Goal: Information Seeking & Learning: Understand process/instructions

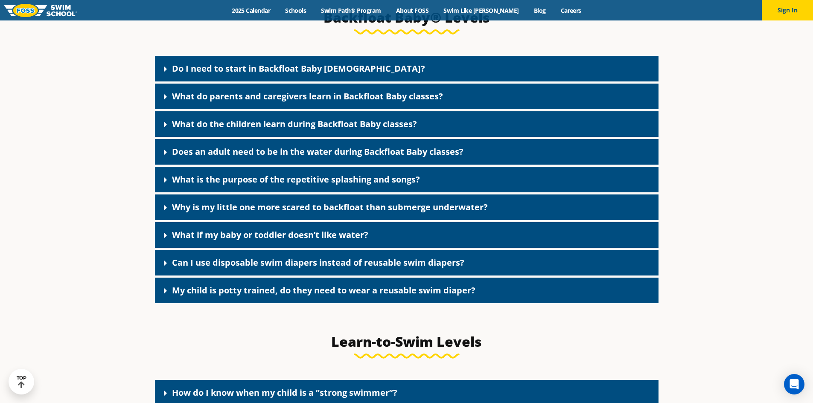
scroll to position [1920, 0]
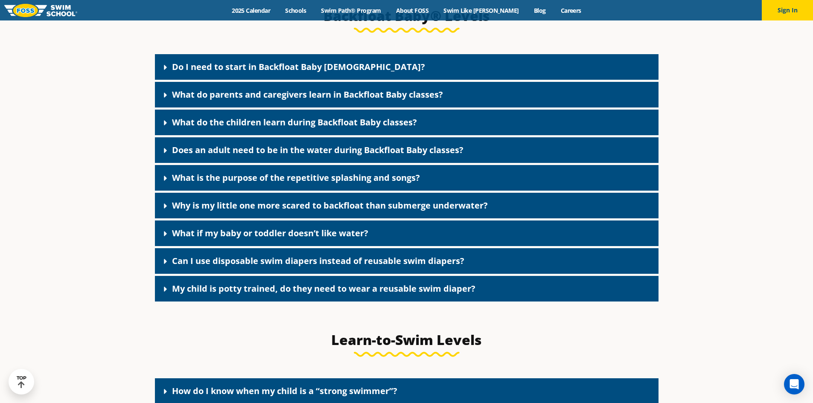
click at [164, 72] on icon at bounding box center [165, 67] width 9 height 9
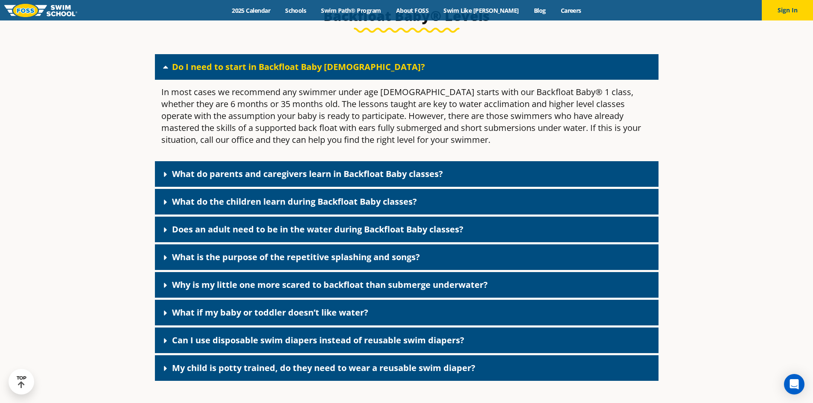
click at [164, 71] on icon at bounding box center [165, 67] width 9 height 9
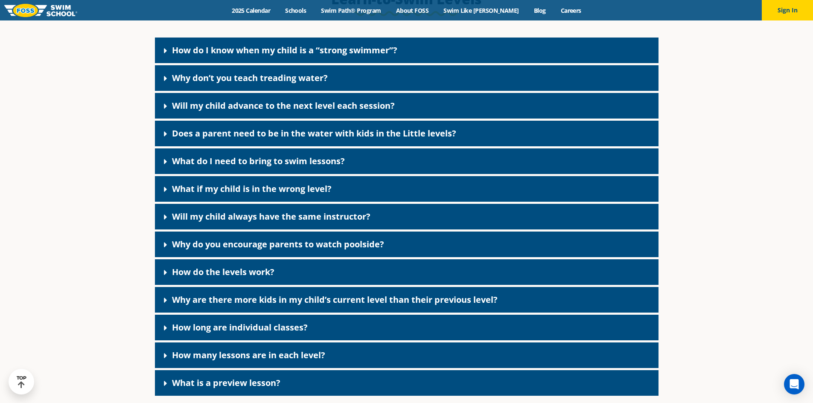
scroll to position [2262, 0]
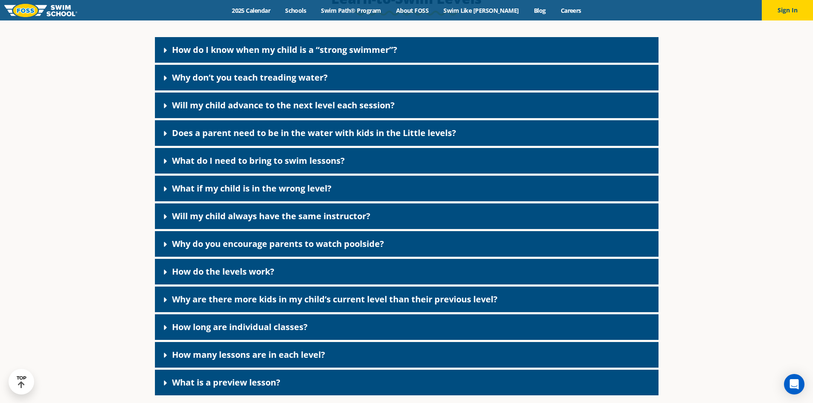
click at [203, 277] on link "How do the levels work?" at bounding box center [223, 272] width 102 height 12
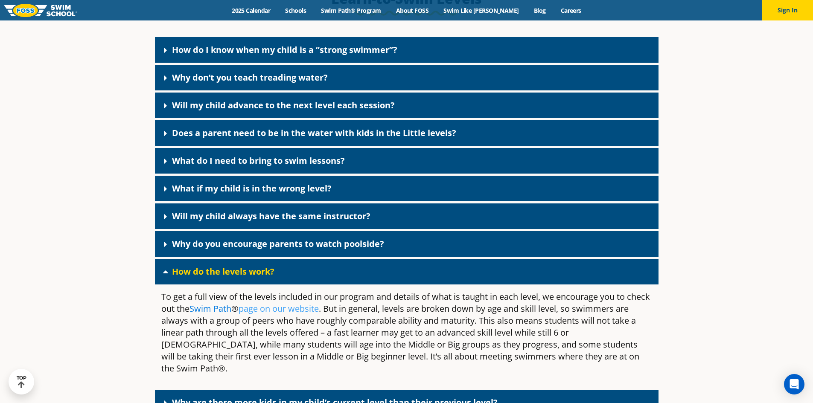
click at [231, 315] on link "Swim Path" at bounding box center [210, 309] width 42 height 12
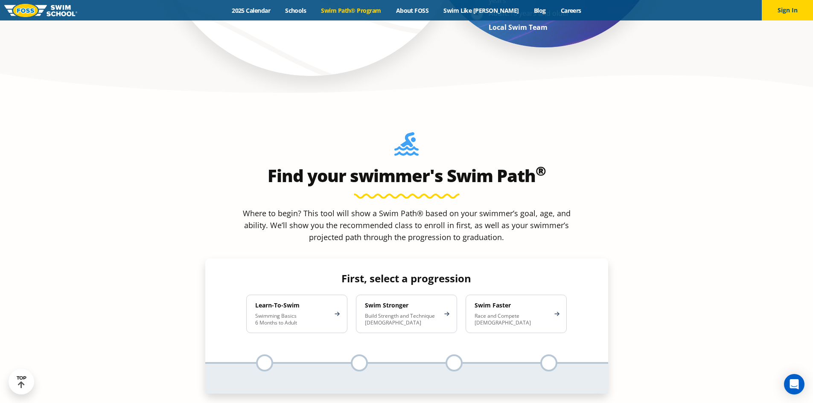
scroll to position [768, 0]
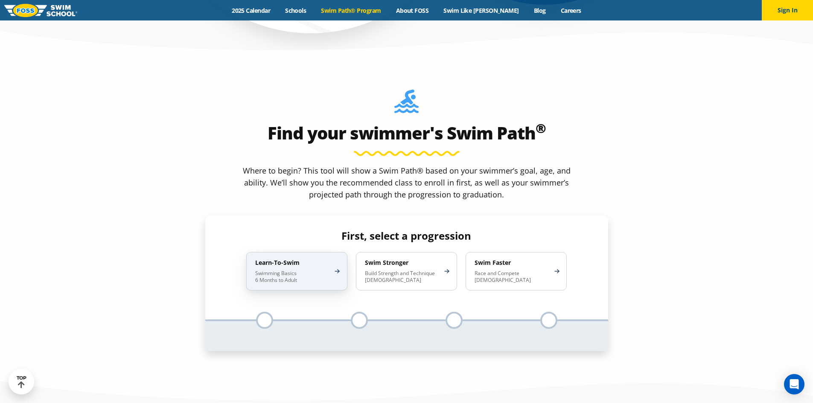
click at [287, 252] on div "Learn-To-Swim Swimming Basics 6 Months to Adult" at bounding box center [296, 271] width 101 height 38
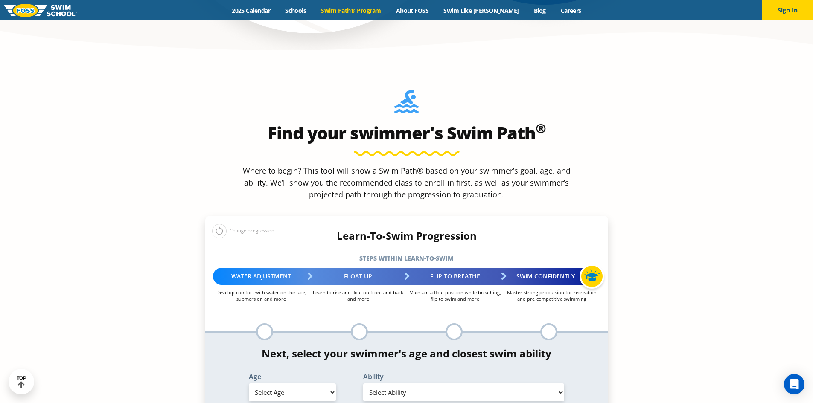
click at [275, 268] on div "Water Adjustment" at bounding box center [261, 276] width 97 height 17
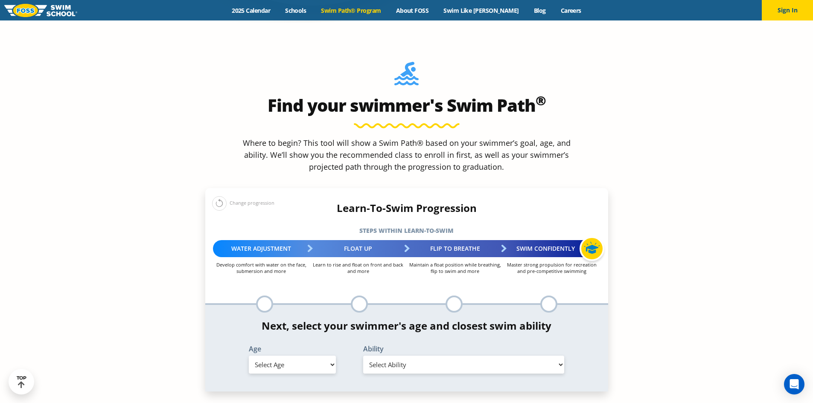
scroll to position [811, 0]
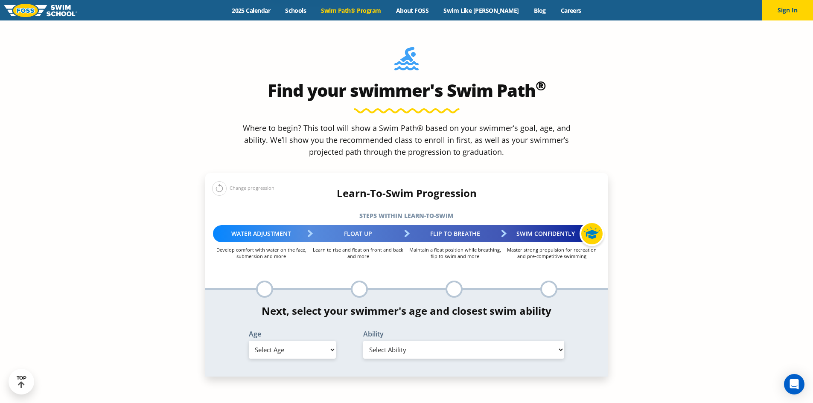
click at [306, 341] on select "Select Age 6 months - 1 year 1 year 2 years 3 years 4 years 5 years 6 years 7 y…" at bounding box center [292, 350] width 87 height 18
click at [249, 341] on select "Select Age 6 months - 1 year 1 year 2 years 3 years 4 years 5 years 6 years 7 y…" at bounding box center [292, 350] width 87 height 18
click at [287, 331] on div "Age Select Age 6 months - 1 year 1 year 2 years 3 years 4 years 5 years 6 years…" at bounding box center [292, 346] width 114 height 31
click at [286, 341] on select "Select Age 6 months - 1 year 1 year 2 years 3 years 4 years 5 years 6 years 7 y…" at bounding box center [292, 350] width 87 height 18
select select "3-years"
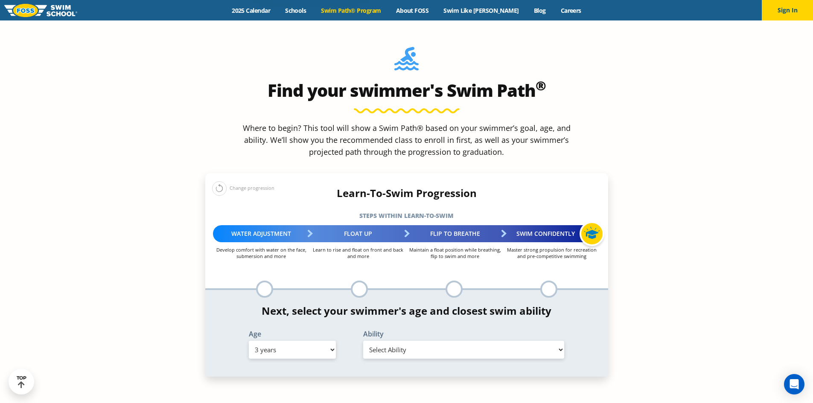
click at [249, 341] on select "Select Age 6 months - 1 year 1 year 2 years 3 years 4 years 5 years 6 years 7 y…" at bounding box center [292, 350] width 87 height 18
click at [447, 341] on select "Select Ability First in-water experience When in the water, reliant on a life j…" at bounding box center [463, 350] width 201 height 18
select select "3-years-first-in-water-experience"
click at [363, 341] on select "Select Ability First in-water experience When in the water, reliant on a life j…" at bounding box center [463, 350] width 201 height 18
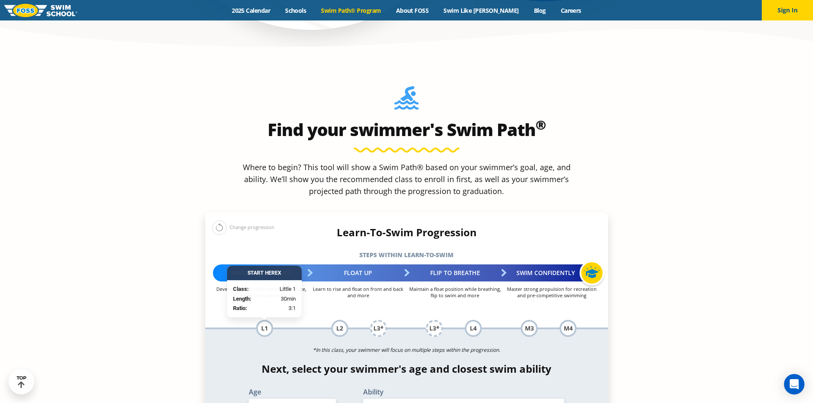
scroll to position [768, 0]
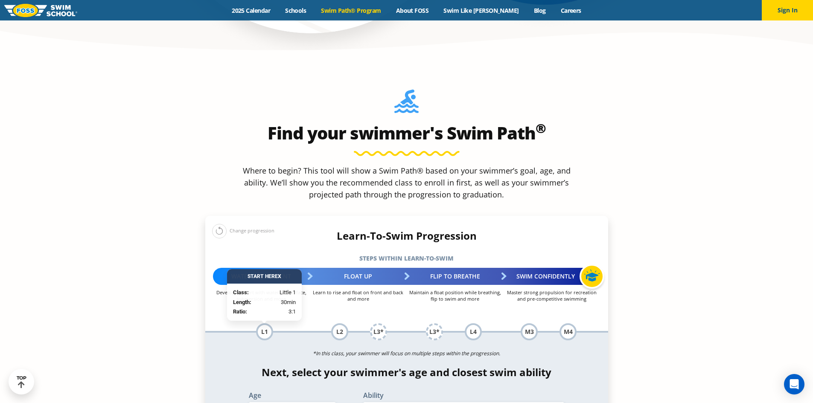
click at [269, 333] on div "*In this class, your swimmer will focus on multiple steps within the progressio…" at bounding box center [406, 385] width 403 height 105
click at [121, 285] on section "Find your swimmer's Swim Path ® Where to begin? This tool will show a Swim Path…" at bounding box center [406, 337] width 813 height 554
click at [269, 268] on div "Water Adjustment" at bounding box center [261, 276] width 97 height 17
drag, startPoint x: 214, startPoint y: 225, endPoint x: 285, endPoint y: 232, distance: 72.1
click at [285, 289] on p "Develop comfort with water on the face, submersion and more" at bounding box center [261, 295] width 97 height 13
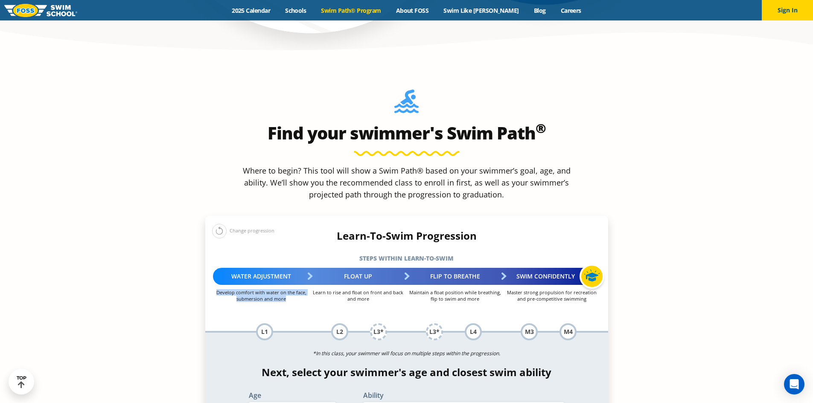
copy p "Develop comfort with water on the face, submersion and more"
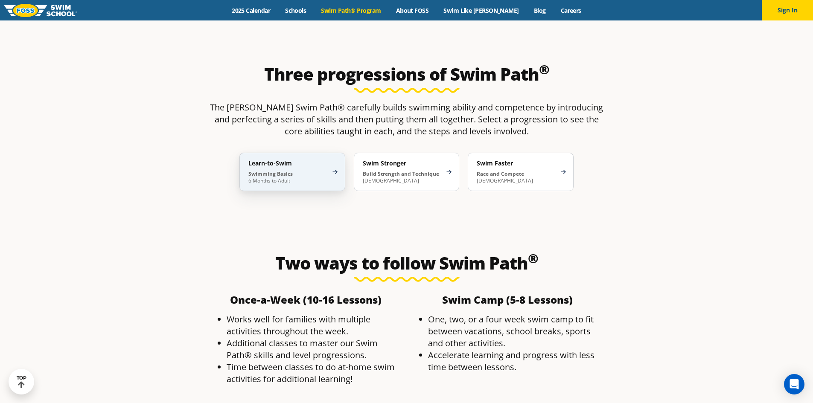
scroll to position [1622, 0]
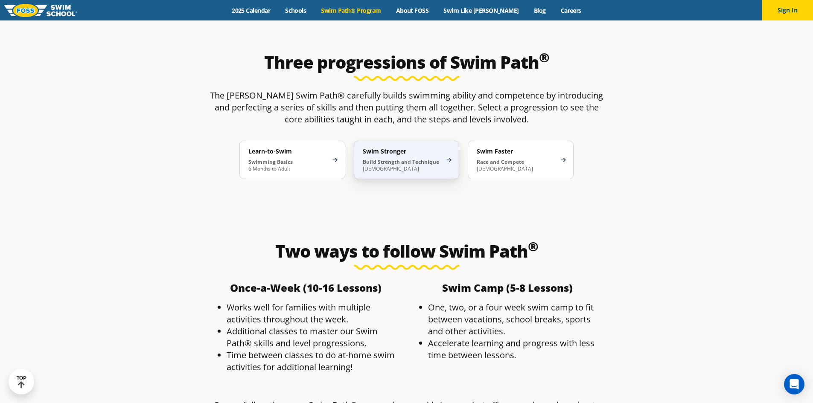
click at [408, 141] on div "Swim Stronger Build Strength and Technique 5-13 Years Old" at bounding box center [407, 160] width 106 height 38
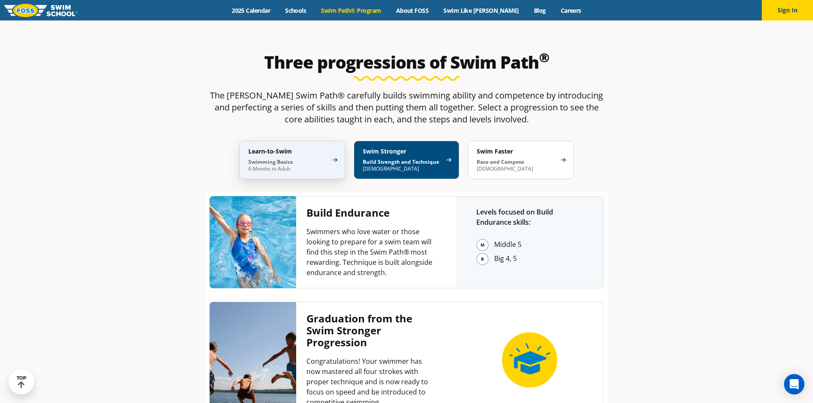
click at [331, 141] on div "Learn-to-Swim Swimming Basics 6 Months to Adult" at bounding box center [292, 160] width 106 height 38
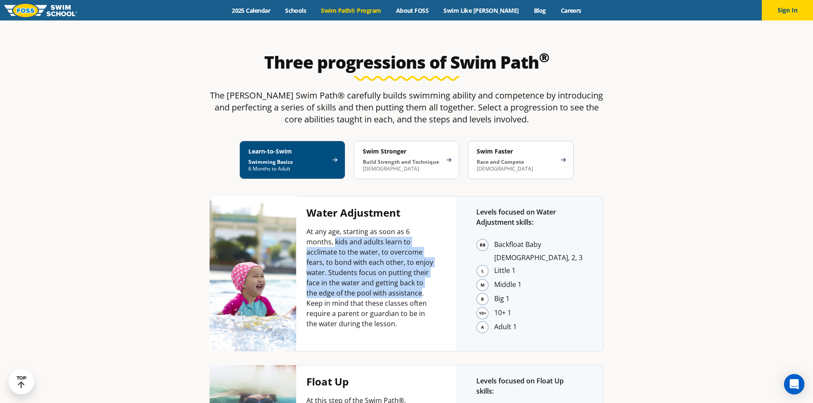
drag, startPoint x: 334, startPoint y: 175, endPoint x: 409, endPoint y: 227, distance: 91.0
click at [409, 227] on p "At any age, starting as soon as 6 months, kids and adults learn to acclimate to…" at bounding box center [370, 278] width 129 height 102
copy p "kids and adults learn to acclimate to the water, to overcome fears, to bond wit…"
